Goal: Transaction & Acquisition: Obtain resource

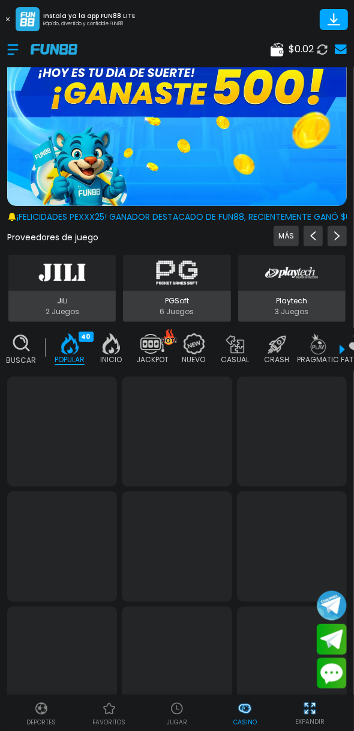
click at [280, 45] on icon at bounding box center [277, 50] width 13 height 14
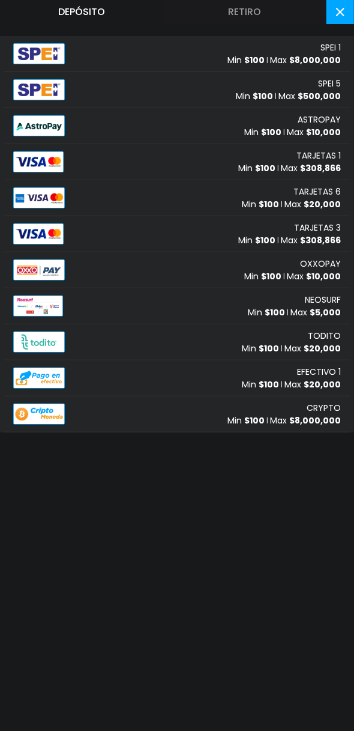
click at [222, 168] on div "TARJETAS 1 Min $ 100 Max $ 308,866" at bounding box center [177, 162] width 347 height 36
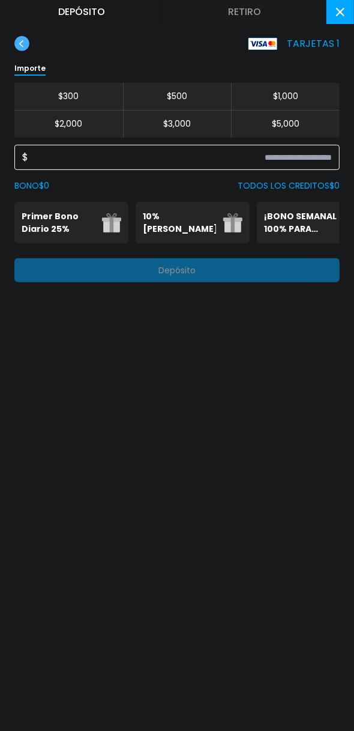
click at [210, 159] on input at bounding box center [180, 157] width 304 height 14
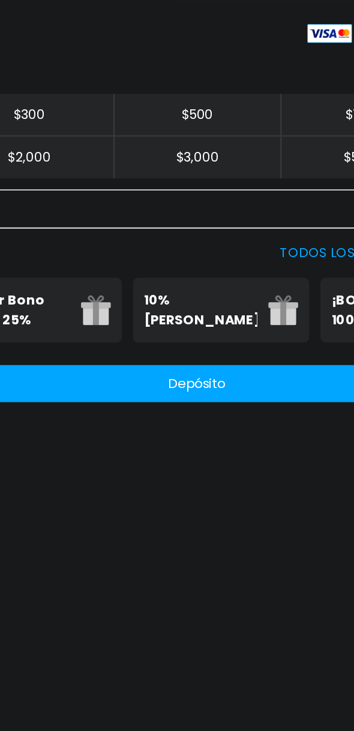
type input "***"
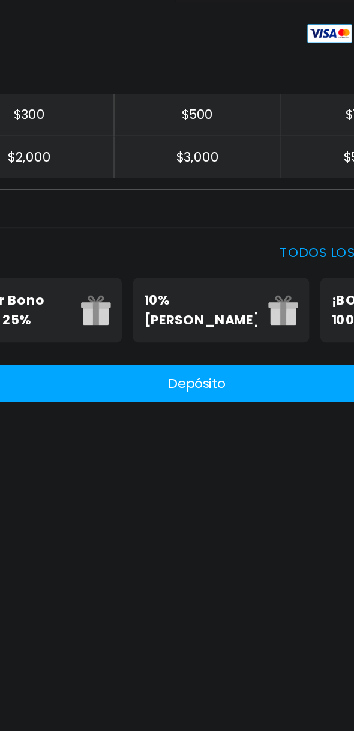
click at [82, 222] on p "Primer Bono Diario 25%" at bounding box center [58, 222] width 73 height 25
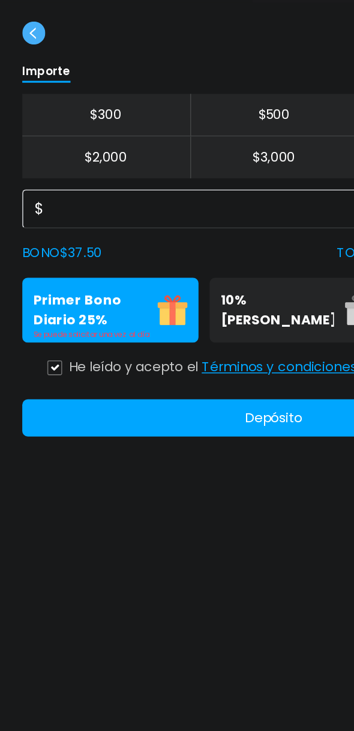
click at [37, 262] on icon at bounding box center [35, 260] width 6 height 5
click at [180, 298] on button "Depósito" at bounding box center [176, 292] width 325 height 24
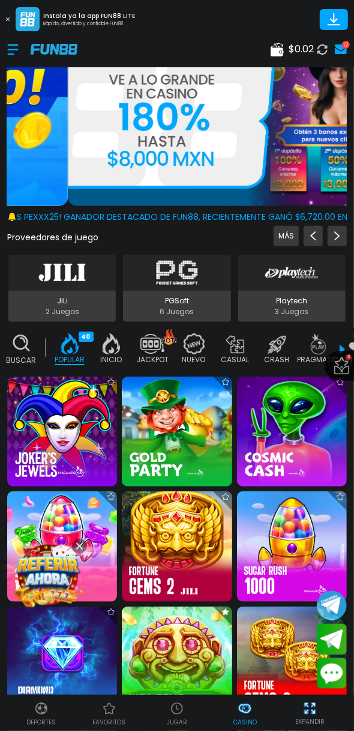
click at [289, 50] on span "$ 0.02" at bounding box center [301, 49] width 25 height 14
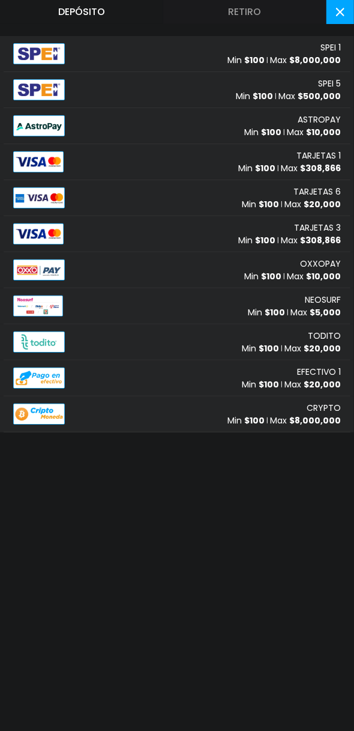
click at [189, 171] on div "TARJETAS 1 Min $ 100 Max $ 308,866" at bounding box center [177, 162] width 347 height 36
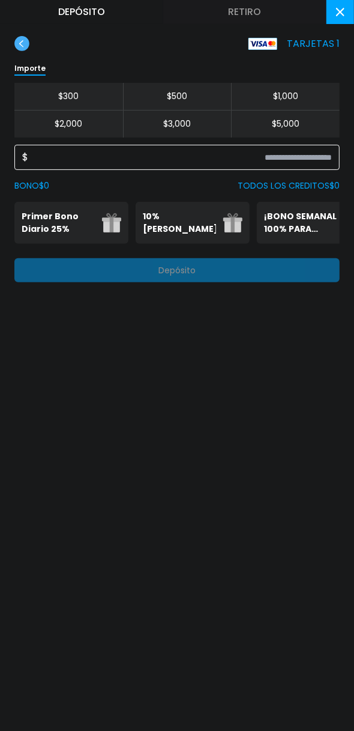
click at [249, 162] on input at bounding box center [180, 157] width 304 height 14
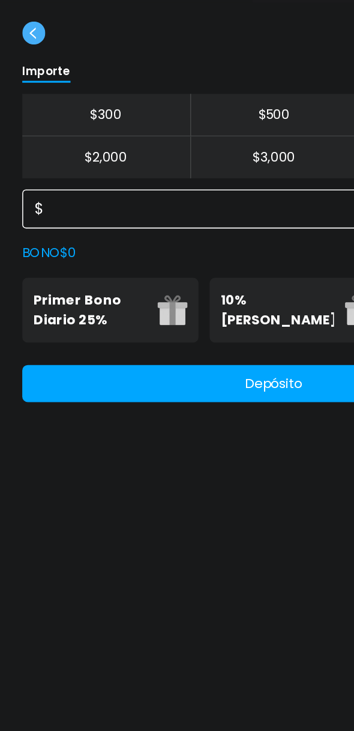
type input "***"
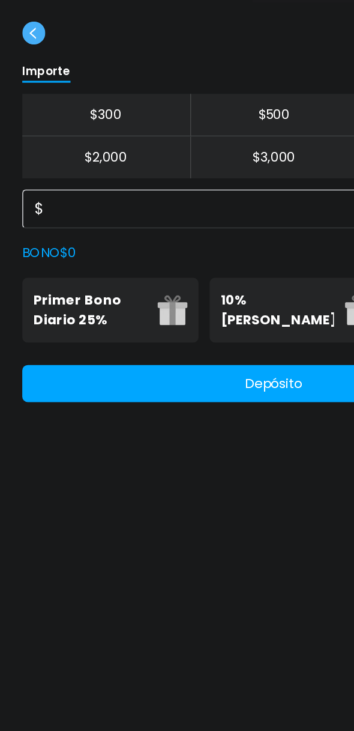
click at [73, 228] on p "Primer Bono Diario 25%" at bounding box center [58, 222] width 73 height 25
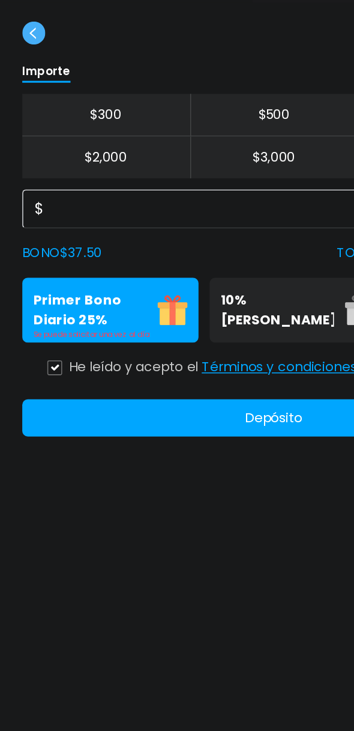
click at [36, 260] on icon at bounding box center [35, 260] width 5 height 4
click at [179, 298] on button "Depósito" at bounding box center [176, 292] width 325 height 24
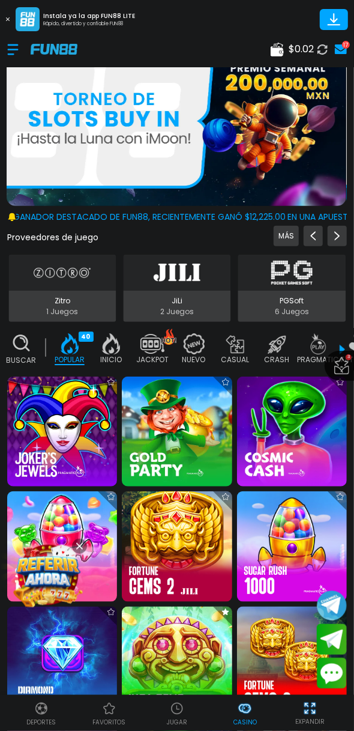
click at [274, 43] on use at bounding box center [277, 50] width 13 height 14
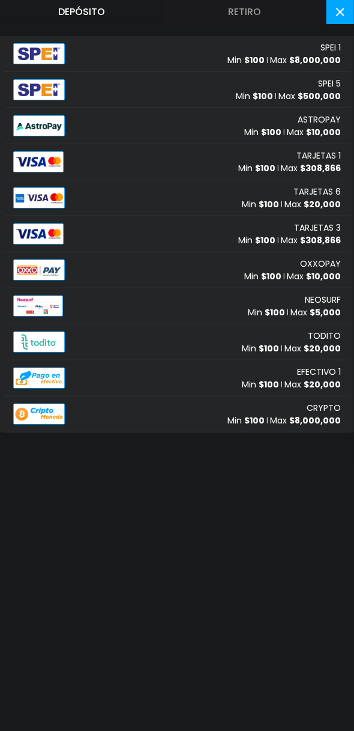
click at [127, 166] on div "TARJETAS 1 Min $ 100 Max $ 308,866" at bounding box center [177, 162] width 347 height 36
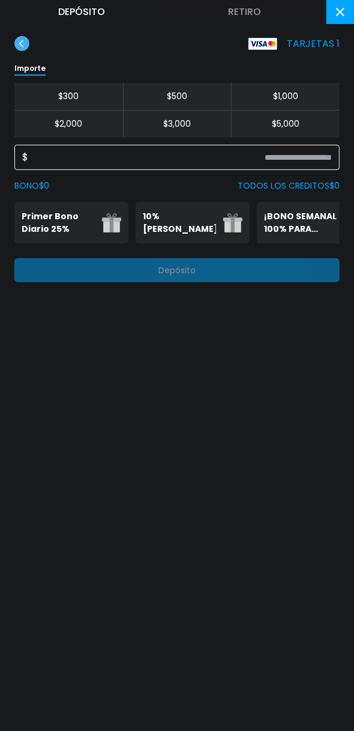
click at [240, 159] on input at bounding box center [180, 157] width 304 height 14
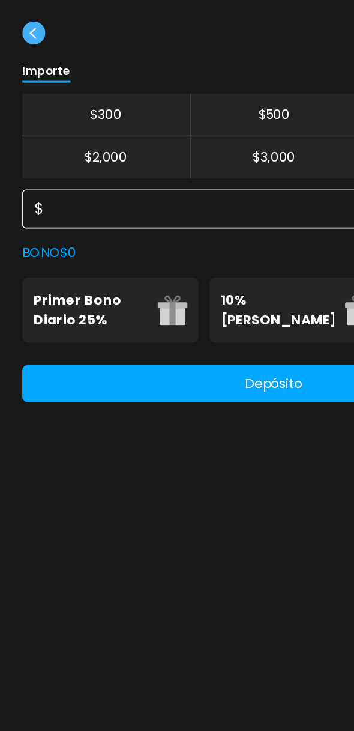
type input "***"
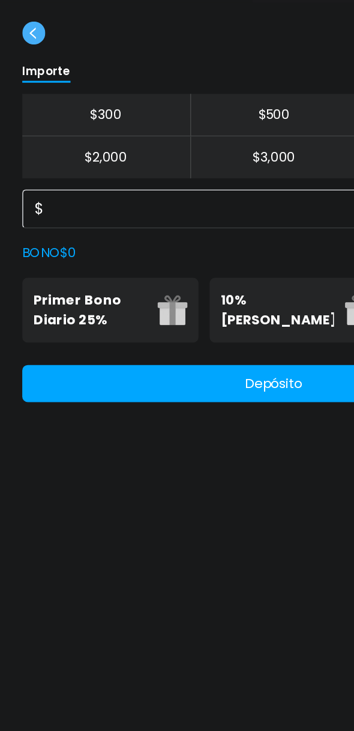
click at [70, 228] on p "Primer Bono Diario 25%" at bounding box center [58, 222] width 73 height 25
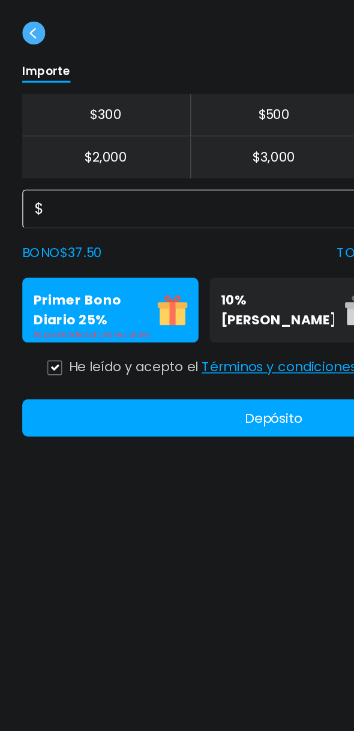
click at [36, 260] on icon at bounding box center [35, 260] width 5 height 4
click at [181, 288] on button "Depósito" at bounding box center [176, 292] width 325 height 24
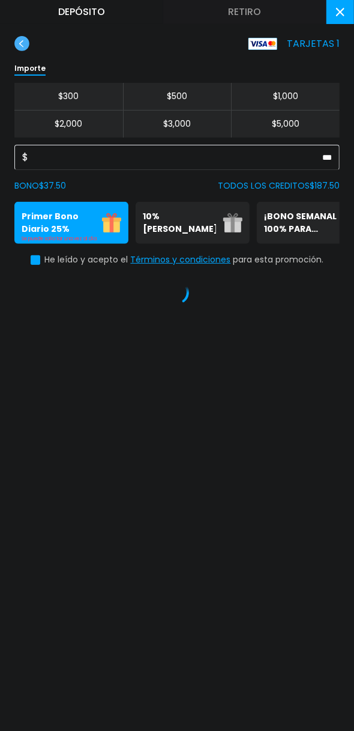
scroll to position [14, 0]
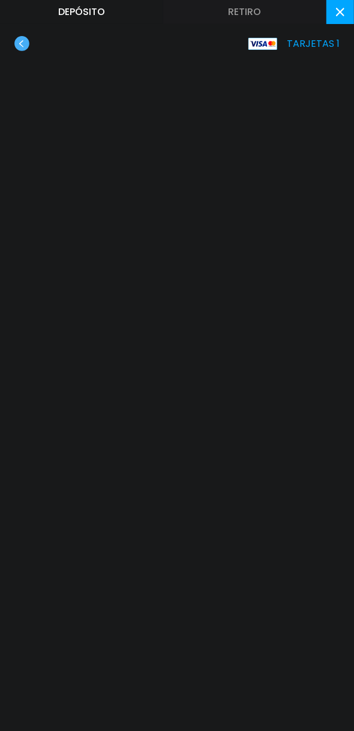
click at [333, 11] on button at bounding box center [341, 12] width 28 height 24
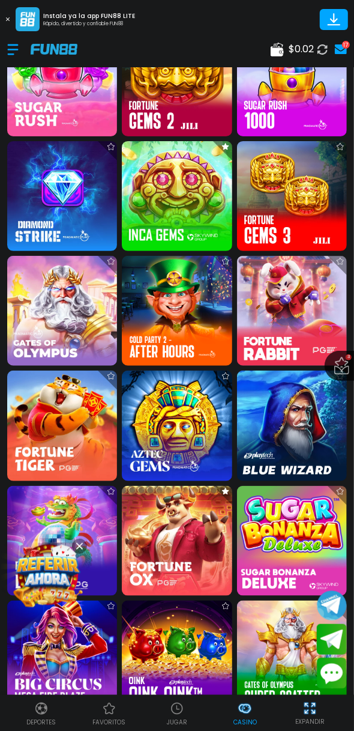
scroll to position [451, 0]
click at [285, 298] on img at bounding box center [292, 311] width 110 height 110
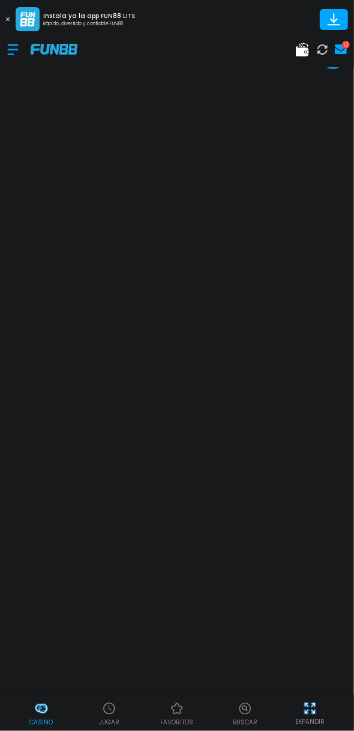
click at [14, 53] on div at bounding box center [18, 49] width 23 height 35
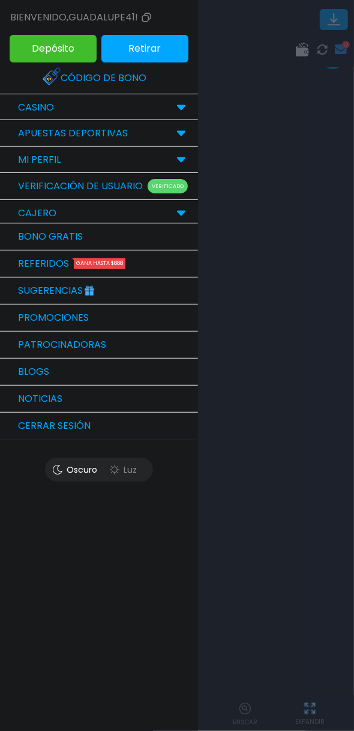
click at [161, 238] on link "Bono Gratis" at bounding box center [99, 236] width 198 height 27
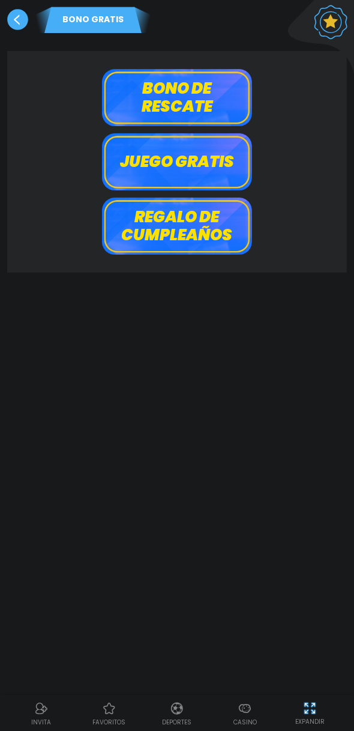
click at [216, 102] on button "Bono de rescate" at bounding box center [177, 97] width 150 height 57
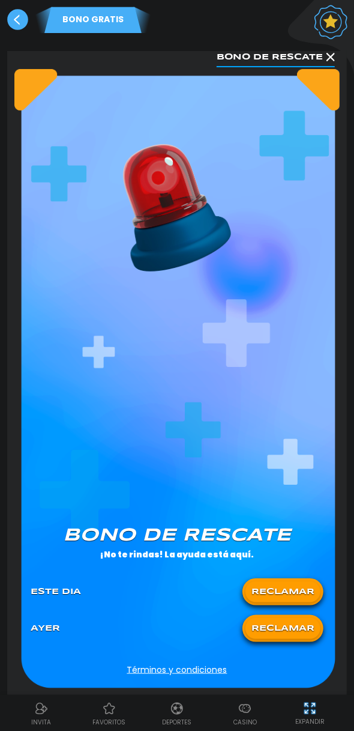
click at [319, 587] on div "RECLAMAR" at bounding box center [283, 591] width 81 height 27
click at [289, 594] on button "RECLAMAR" at bounding box center [283, 591] width 75 height 21
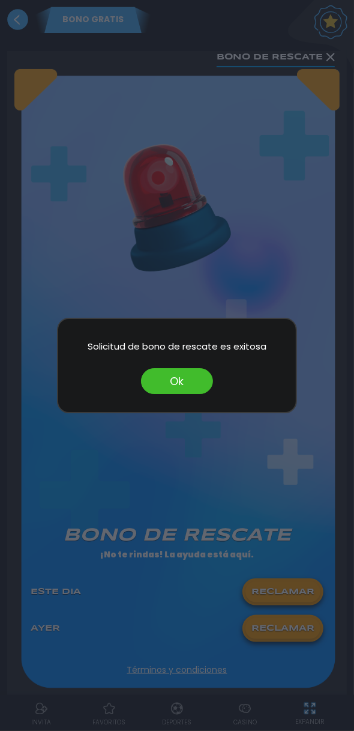
click at [168, 381] on button "Ok" at bounding box center [177, 381] width 72 height 26
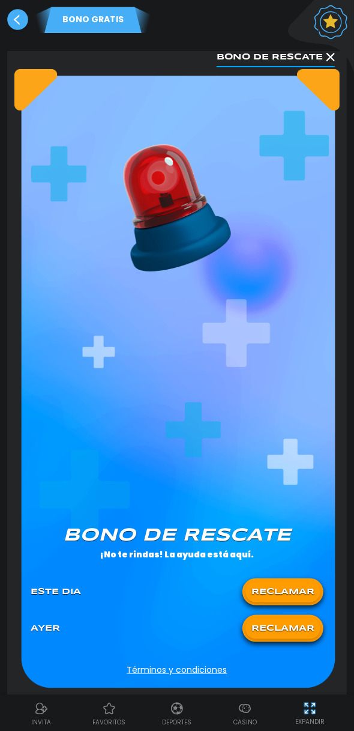
click at [262, 723] on div "Casino" at bounding box center [245, 712] width 68 height 27
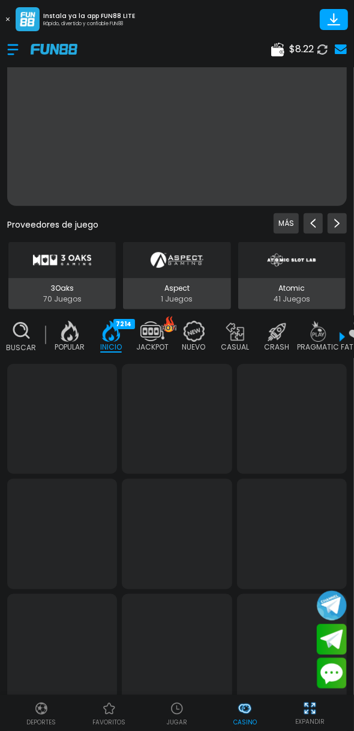
scroll to position [0, 30]
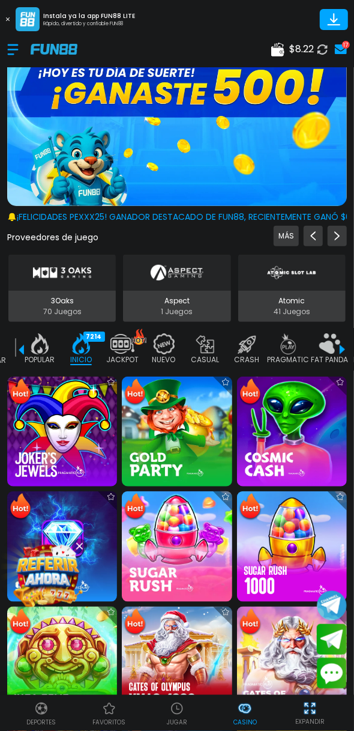
click at [78, 654] on img at bounding box center [62, 661] width 110 height 110
